Goal: Contribute content: Add original content to the website for others to see

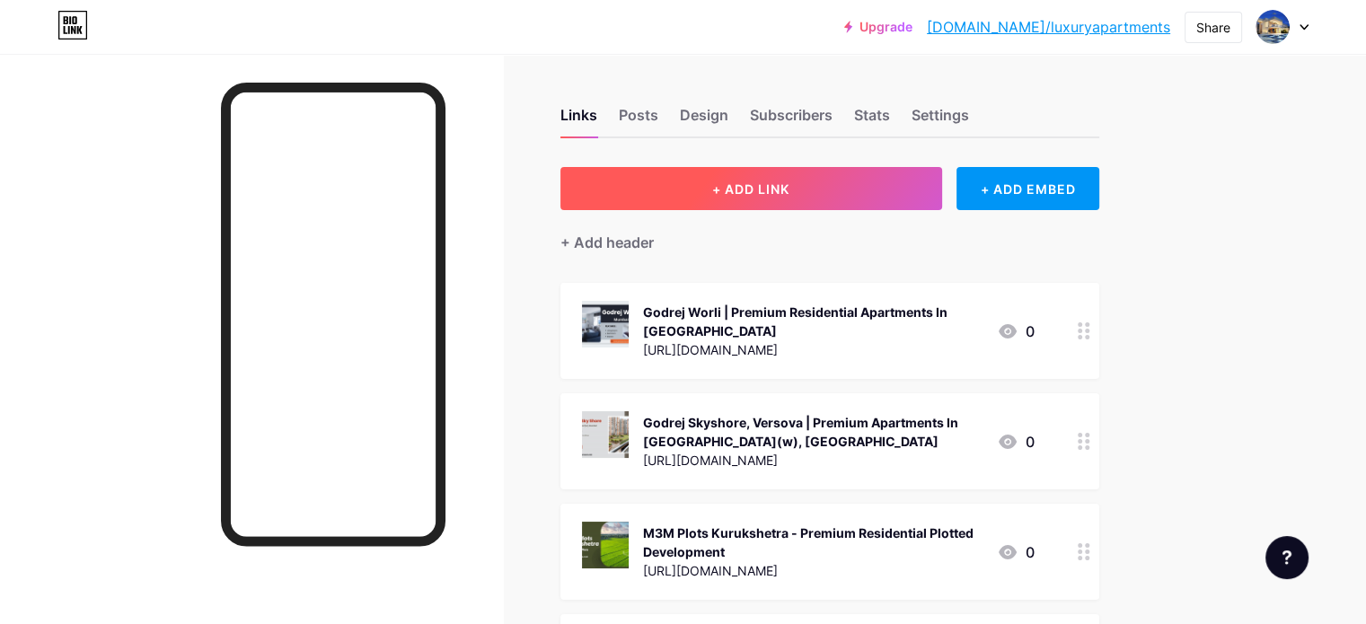
click at [789, 181] on span "+ ADD LINK" at bounding box center [750, 188] width 77 height 15
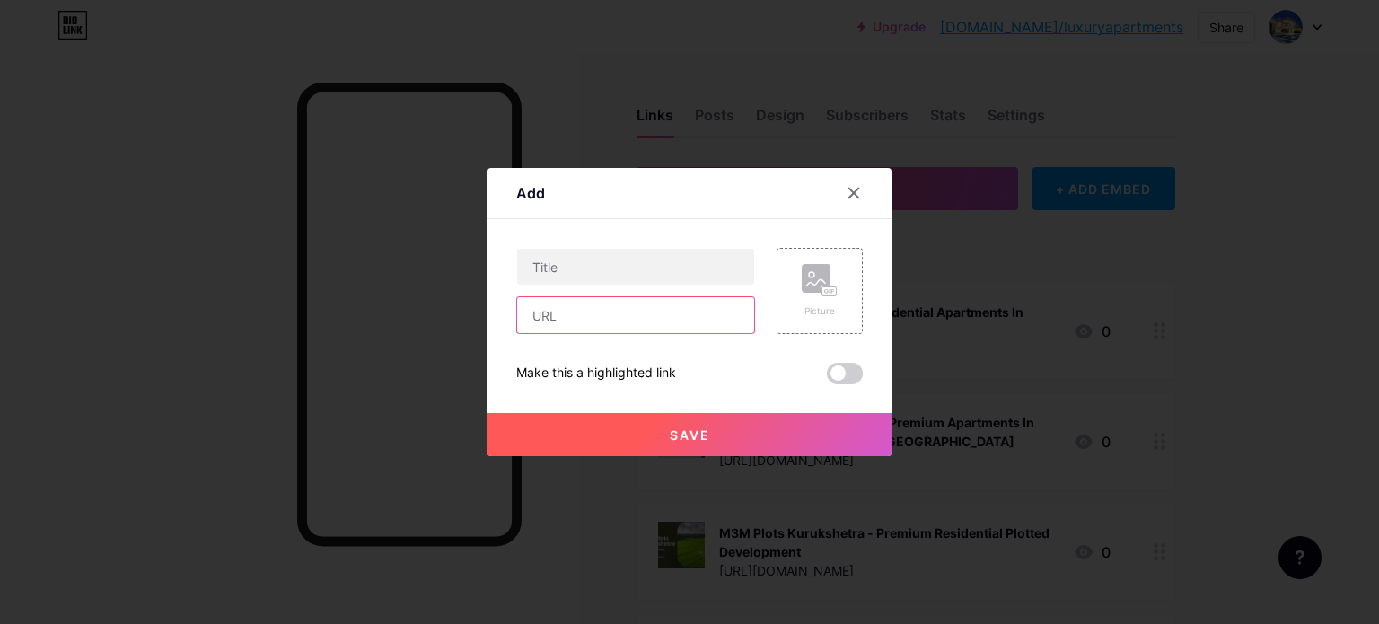
click at [631, 316] on input "text" at bounding box center [635, 315] width 237 height 36
paste input "[URL][DOMAIN_NAME]"
type input "[URL][DOMAIN_NAME]"
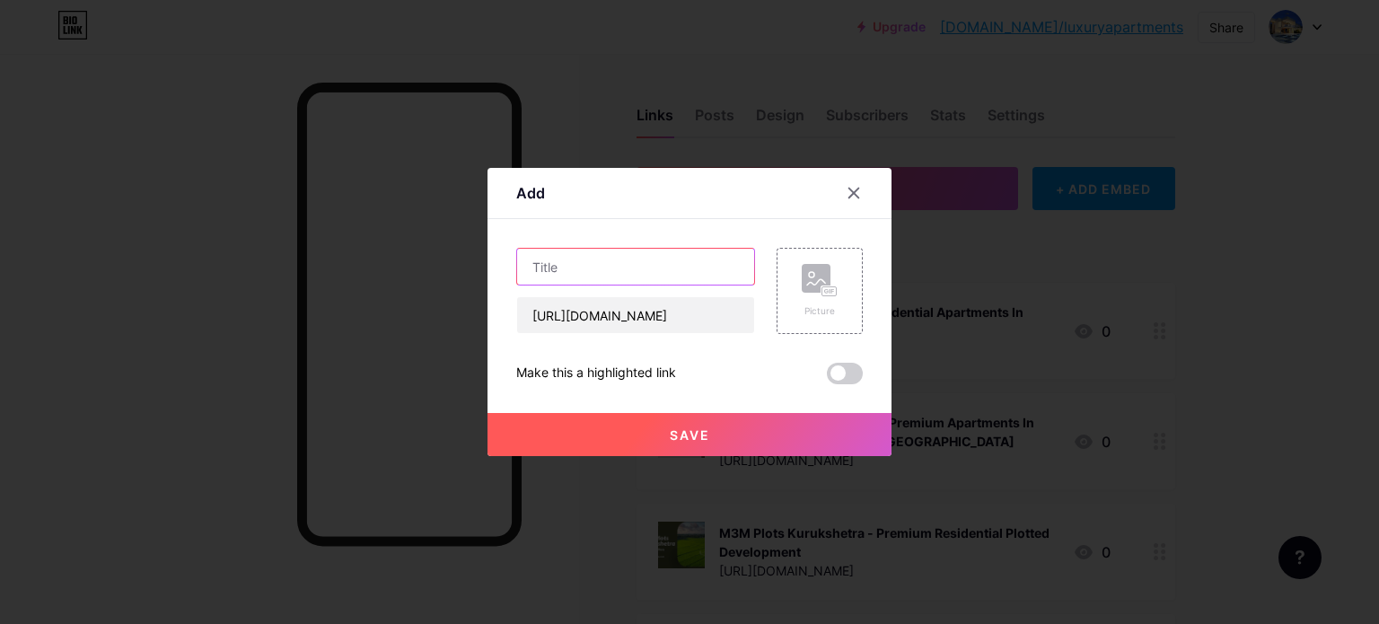
click at [627, 267] on input "text" at bounding box center [635, 267] width 237 height 36
paste input "[PERSON_NAME] New Launch Premium Apartments In [GEOGRAPHIC_DATA]"
type input "[PERSON_NAME] New Launch Premium Apartments In [GEOGRAPHIC_DATA]"
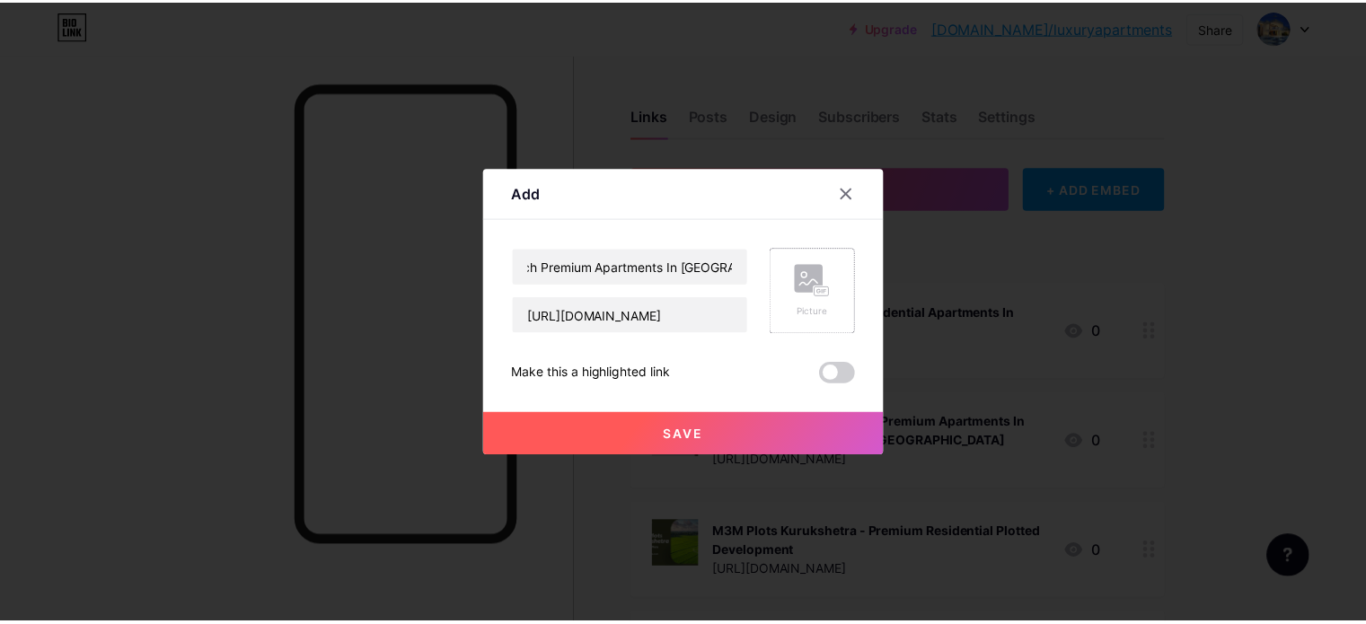
scroll to position [0, 0]
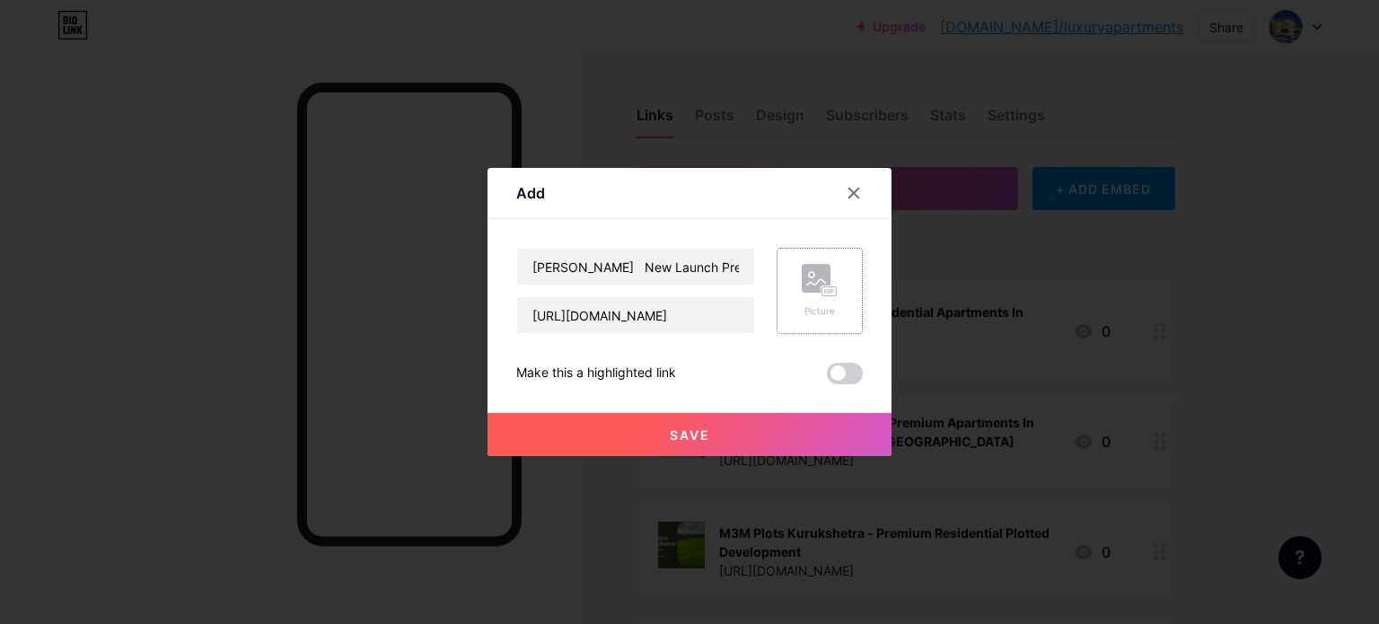
click at [820, 294] on icon at bounding box center [820, 280] width 36 height 33
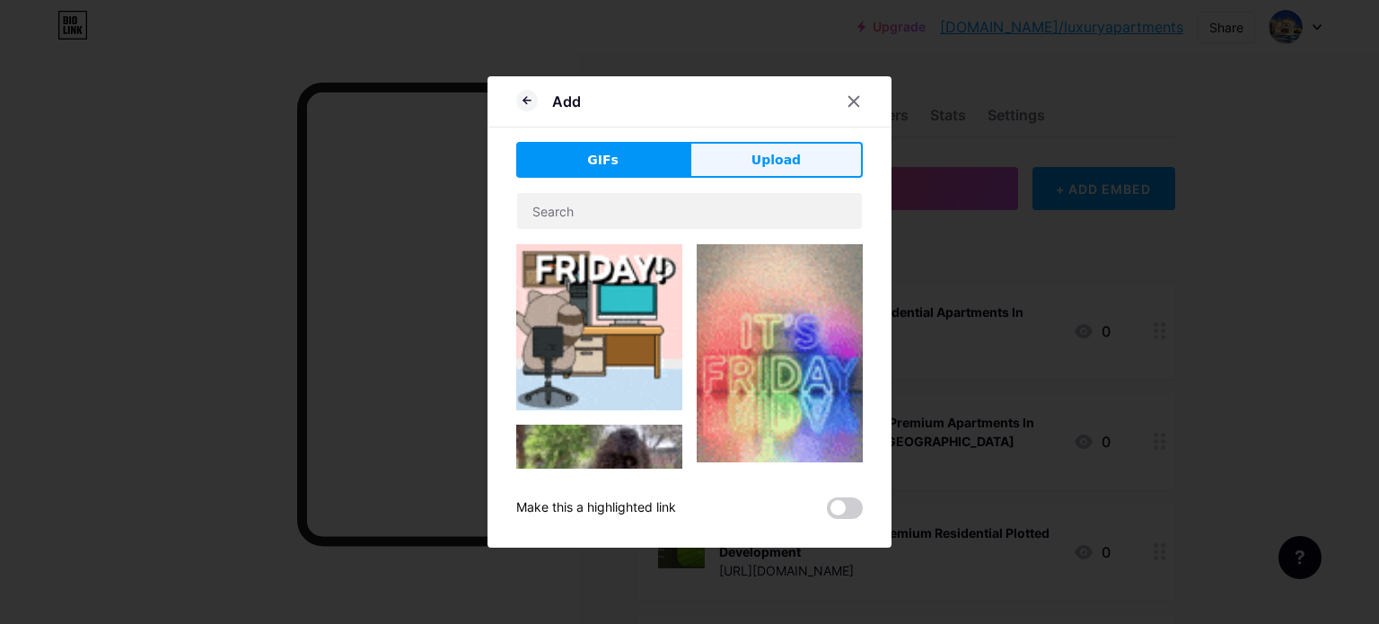
click at [788, 160] on span "Upload" at bounding box center [776, 160] width 49 height 19
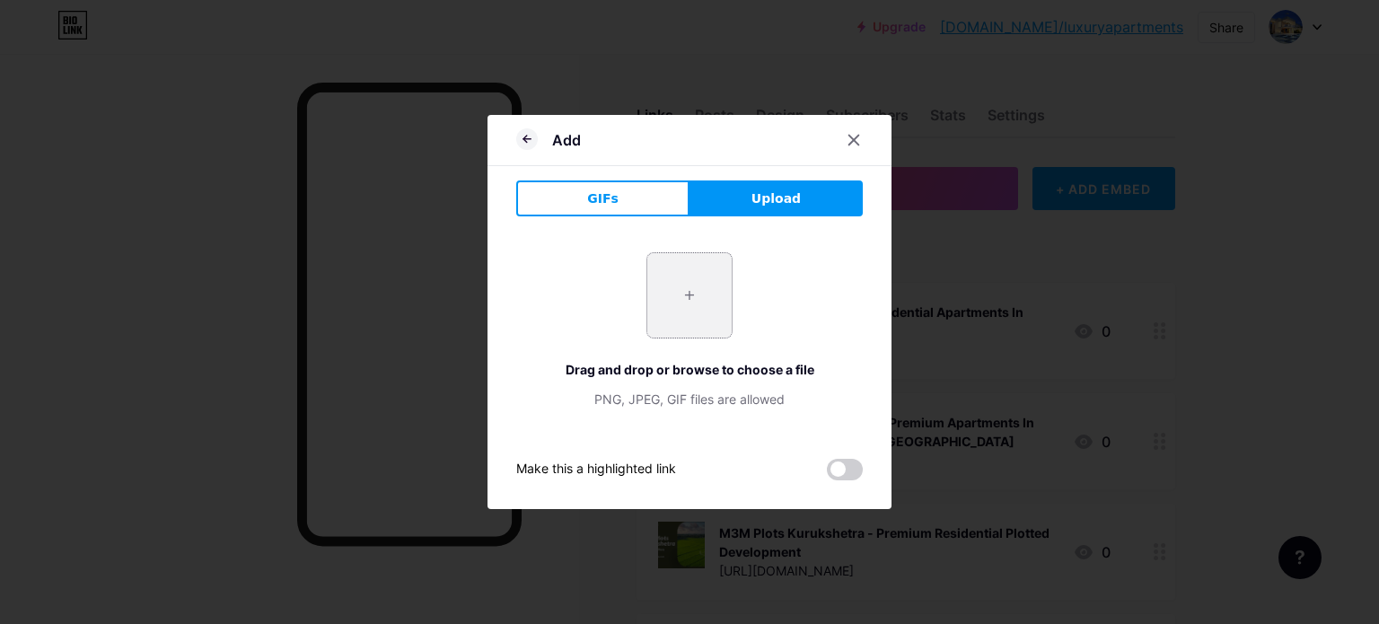
click at [698, 303] on input "file" at bounding box center [689, 295] width 84 height 84
type input "C:\fakepath\3.jpg"
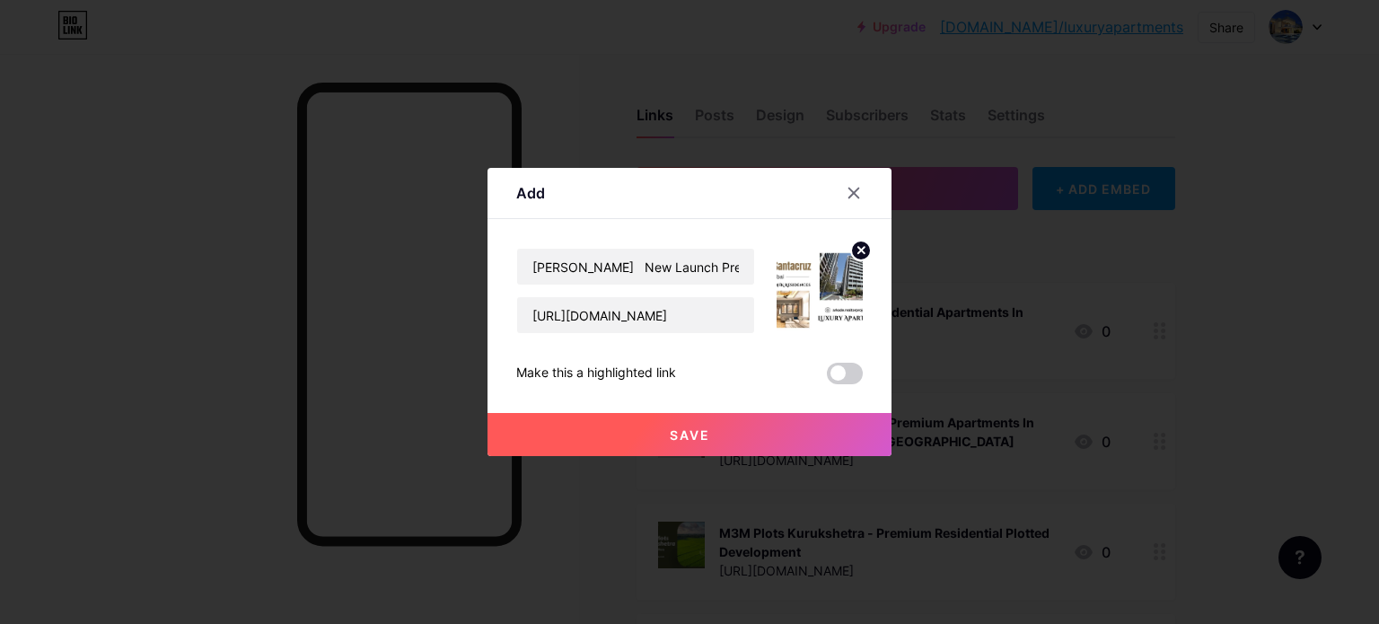
click at [728, 437] on button "Save" at bounding box center [690, 434] width 404 height 43
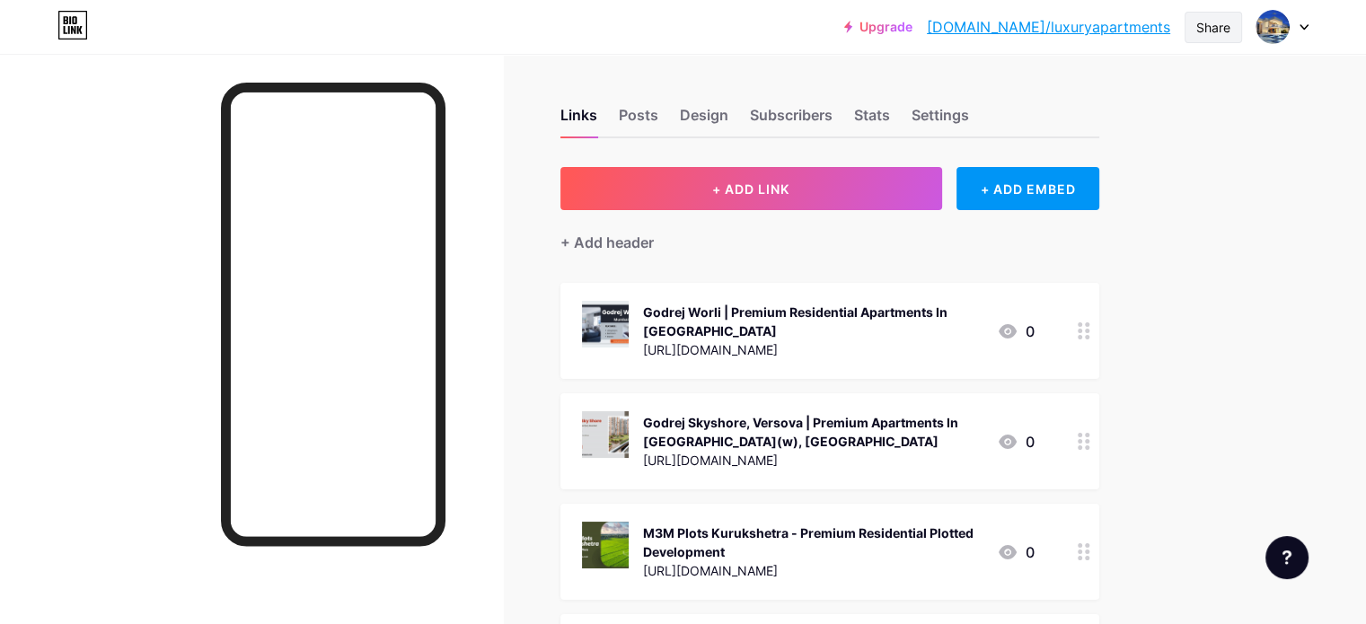
click at [1201, 24] on div "Share" at bounding box center [1213, 27] width 34 height 19
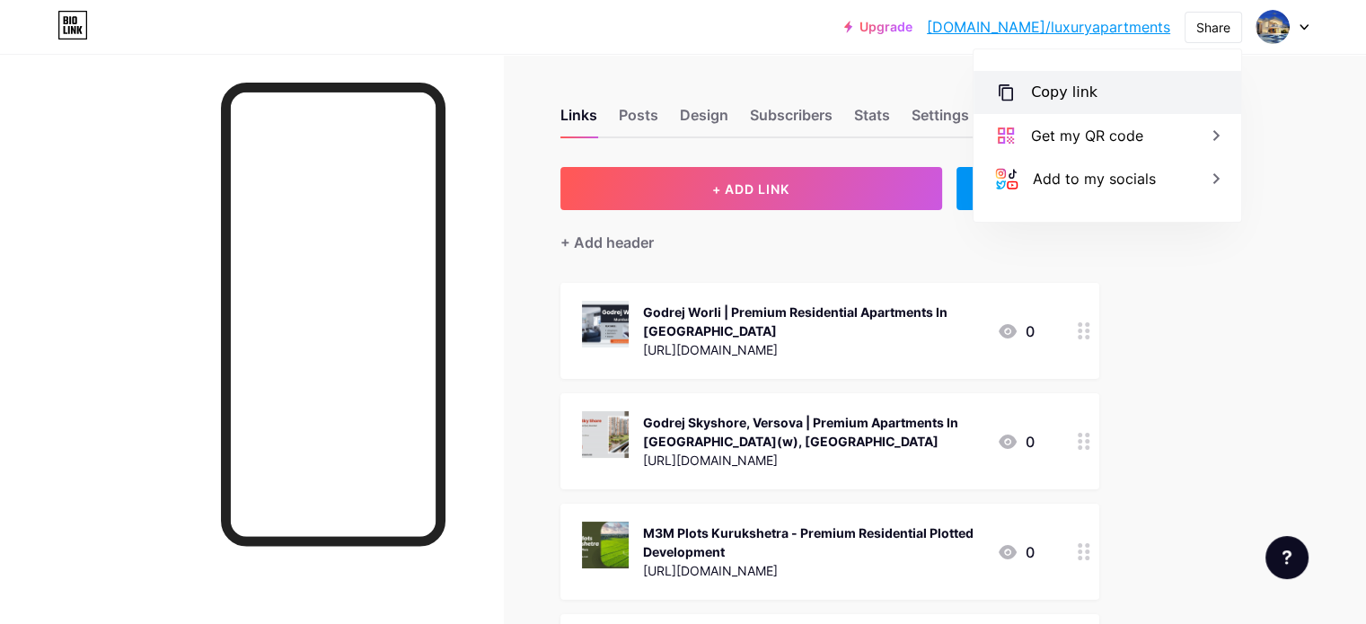
click at [1056, 94] on div "Copy link" at bounding box center [1064, 93] width 66 height 22
